Goal: Task Accomplishment & Management: Complete application form

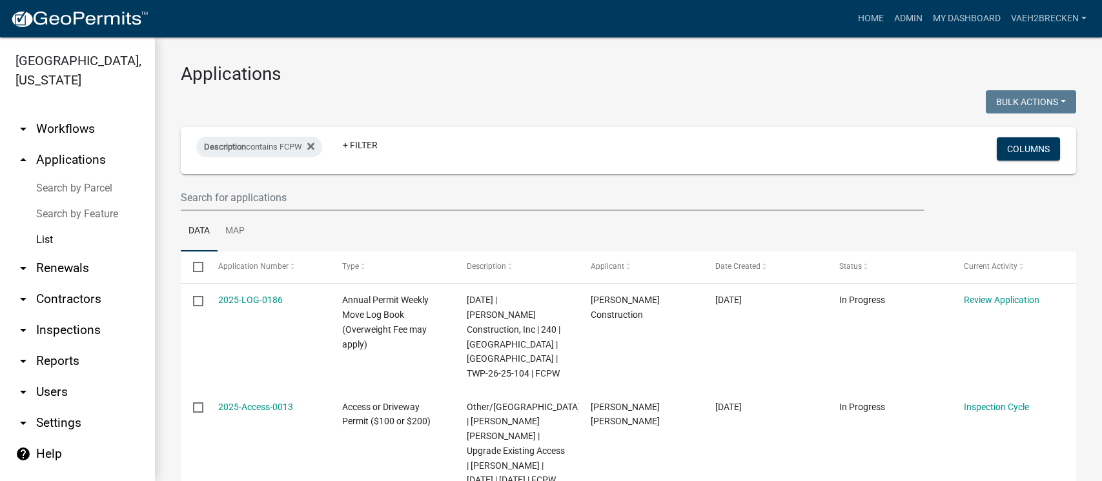
select select "3: 100"
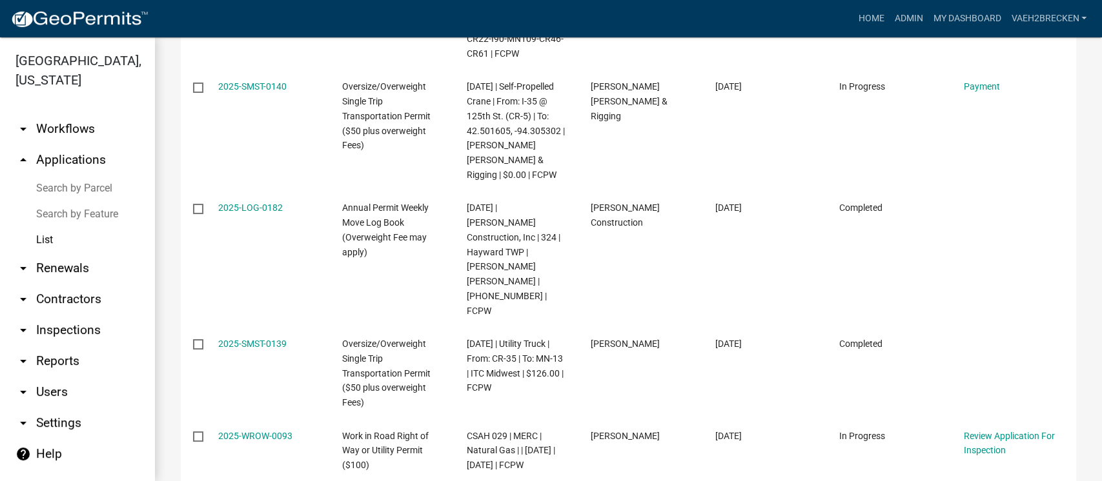
scroll to position [4186, 0]
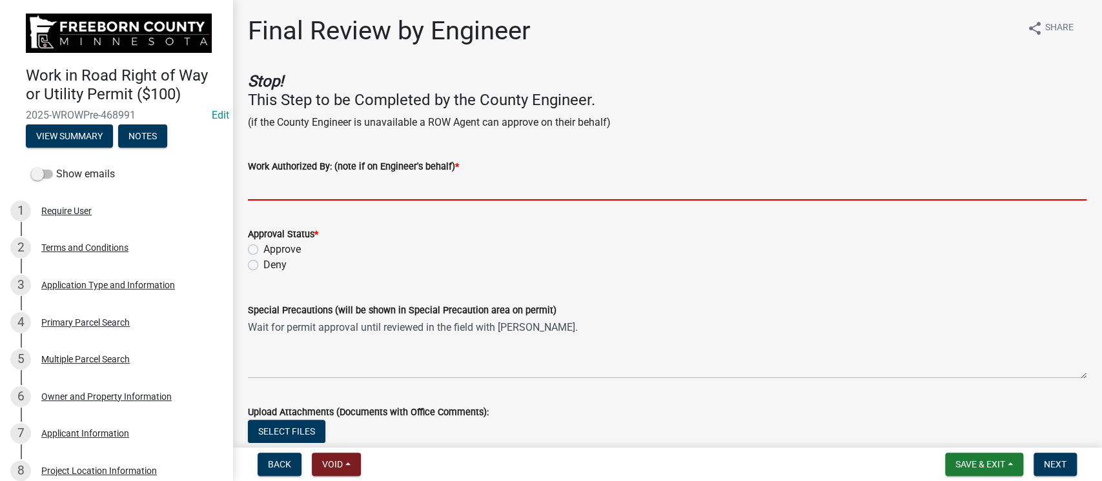
click at [281, 187] on input "Work Authorized By: (note if on Engineer's behalf) *" at bounding box center [667, 187] width 838 height 26
type input "[PERSON_NAME]"
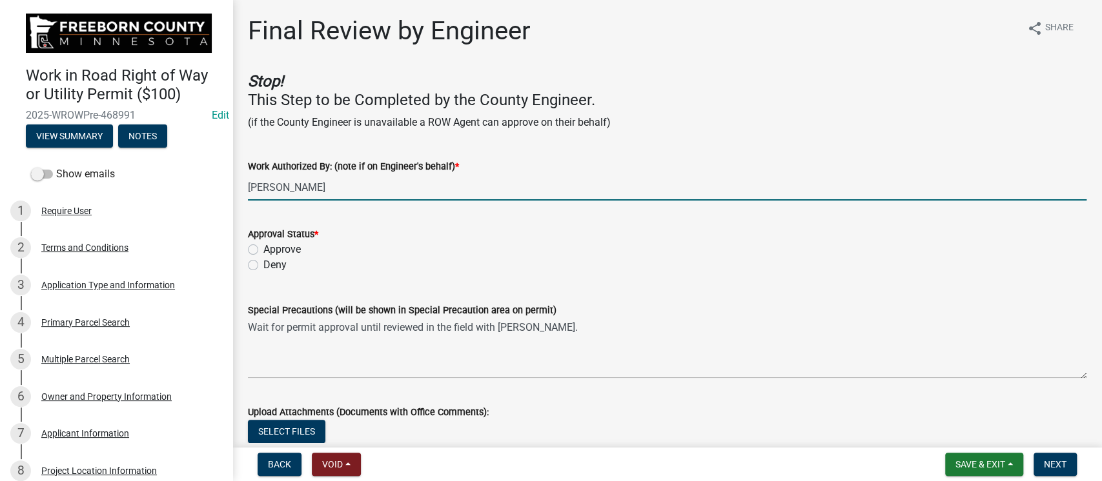
click at [263, 247] on label "Approve" at bounding box center [281, 249] width 37 height 15
click at [263, 247] on input "Approve" at bounding box center [267, 246] width 8 height 8
radio input "true"
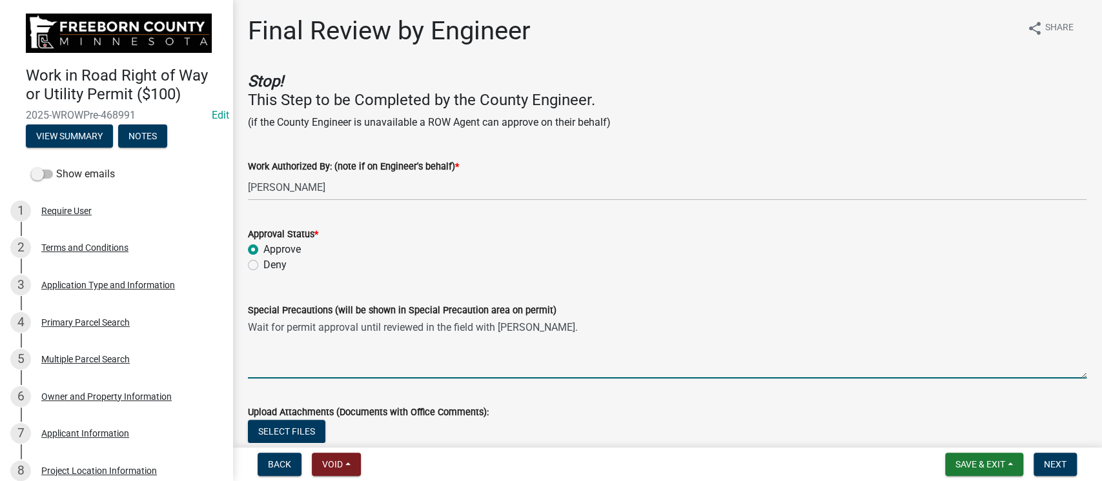
drag, startPoint x: 534, startPoint y: 332, endPoint x: 246, endPoint y: 332, distance: 288.5
click at [246, 332] on div "Special Precautions (will be shown in Special Precaution area on permit) Wait f…" at bounding box center [667, 332] width 858 height 94
type textarea "P"
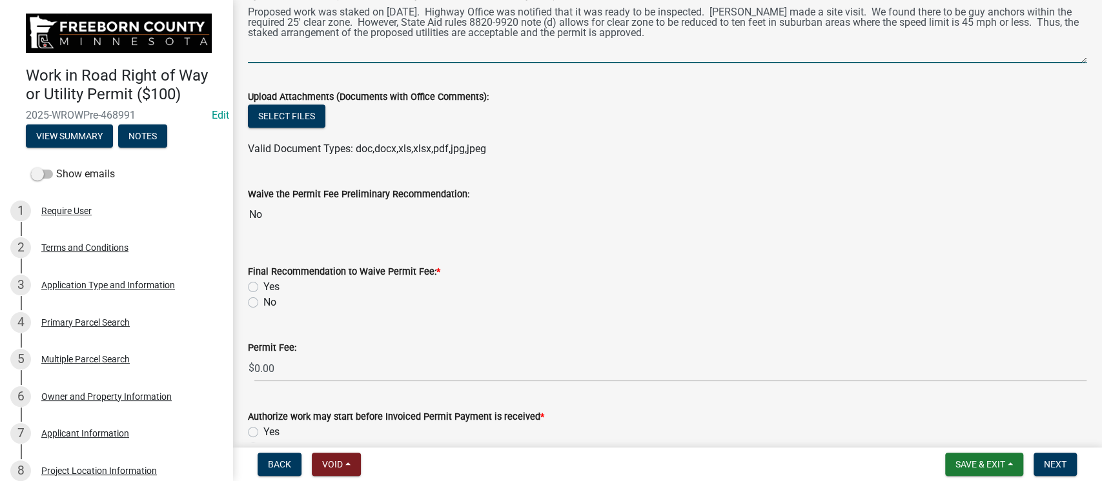
scroll to position [344, 0]
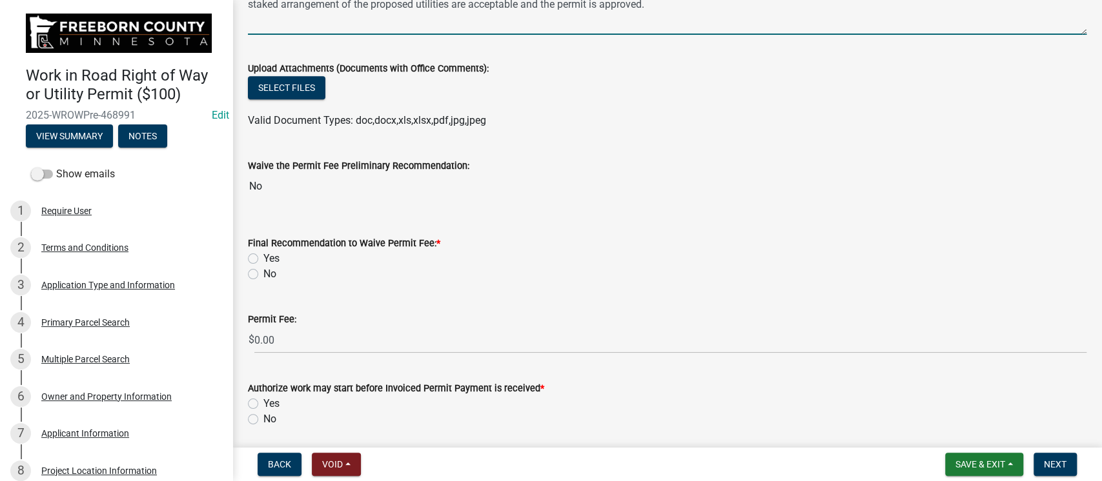
type textarea "Proposed work was staked on [DATE]. Highway Office was notified that it was rea…"
click at [263, 272] on label "No" at bounding box center [269, 274] width 13 height 15
click at [263, 272] on input "No" at bounding box center [267, 271] width 8 height 8
radio input "true"
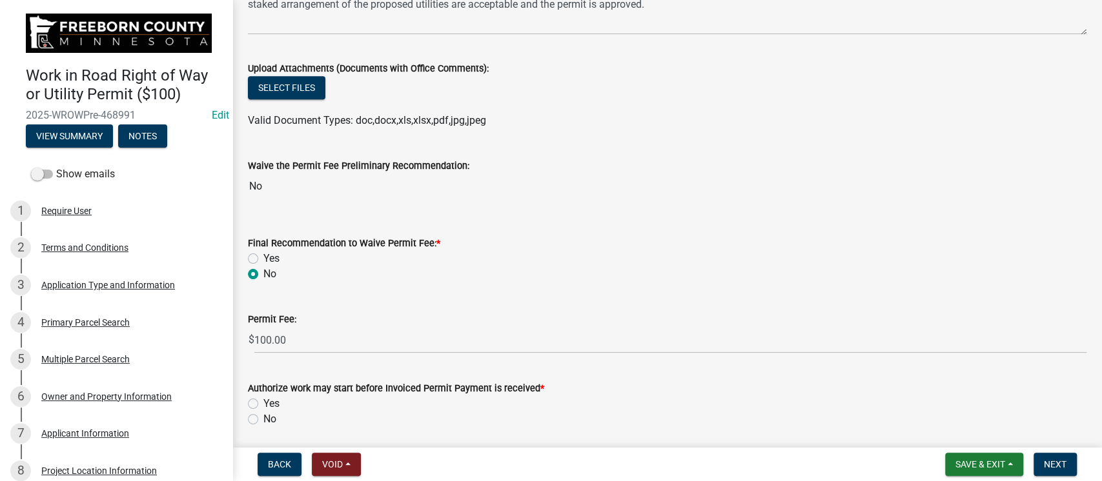
click at [263, 401] on label "Yes" at bounding box center [271, 403] width 16 height 15
click at [263, 401] on input "Yes" at bounding box center [267, 400] width 8 height 8
radio input "true"
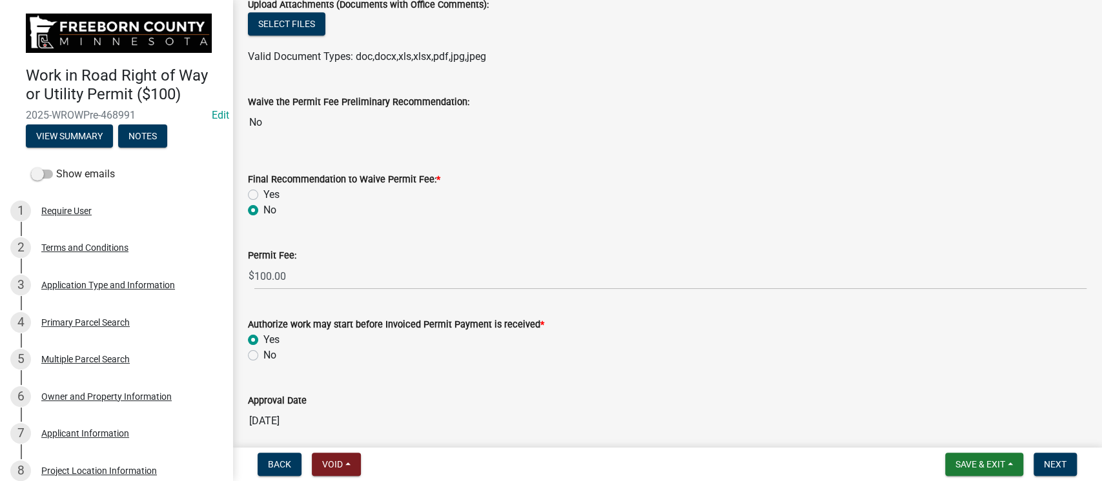
scroll to position [460, 0]
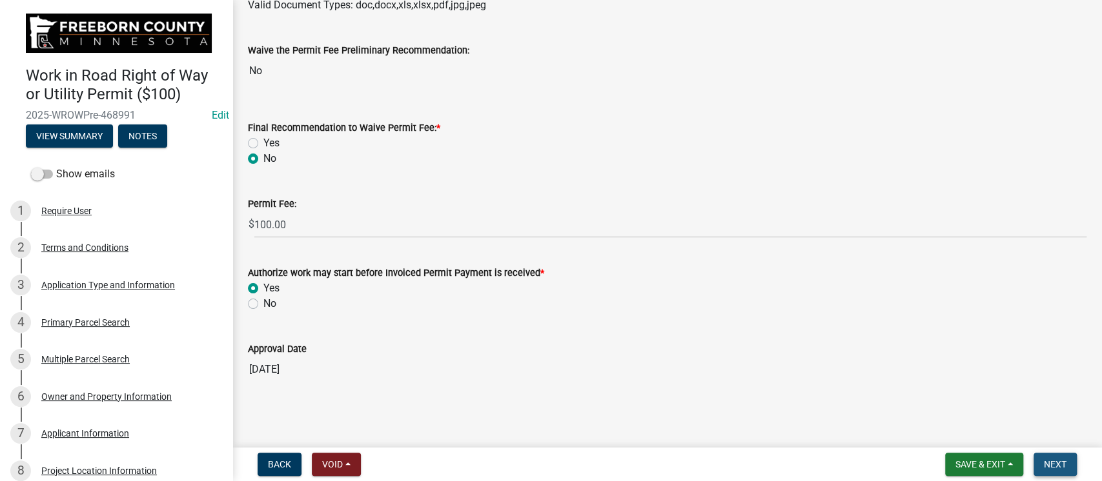
click at [1056, 465] on span "Next" at bounding box center [1055, 465] width 23 height 10
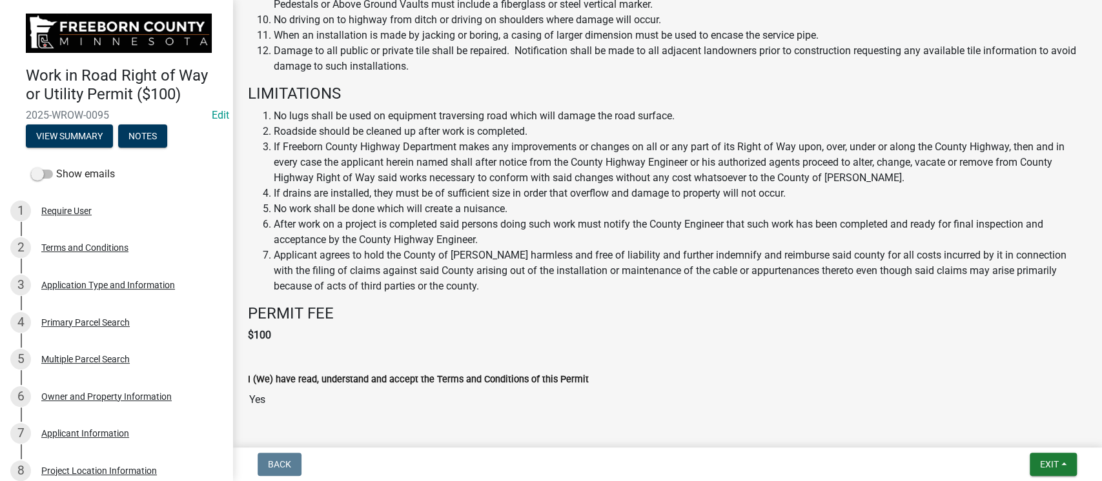
scroll to position [880, 0]
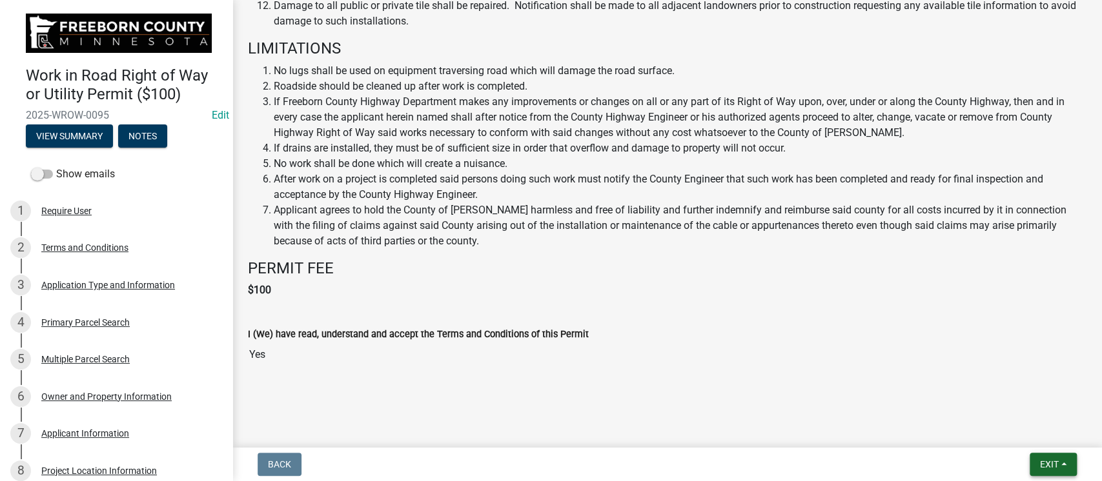
click at [1047, 460] on span "Exit" at bounding box center [1049, 465] width 19 height 10
click at [1007, 430] on button "Save & Exit" at bounding box center [1024, 431] width 103 height 31
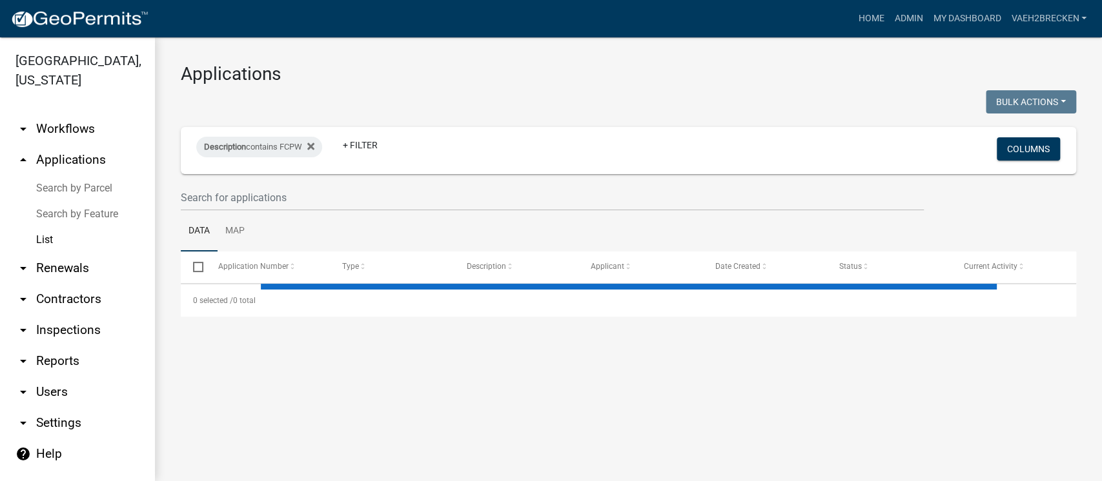
select select "3: 100"
